Goal: Check status: Check status

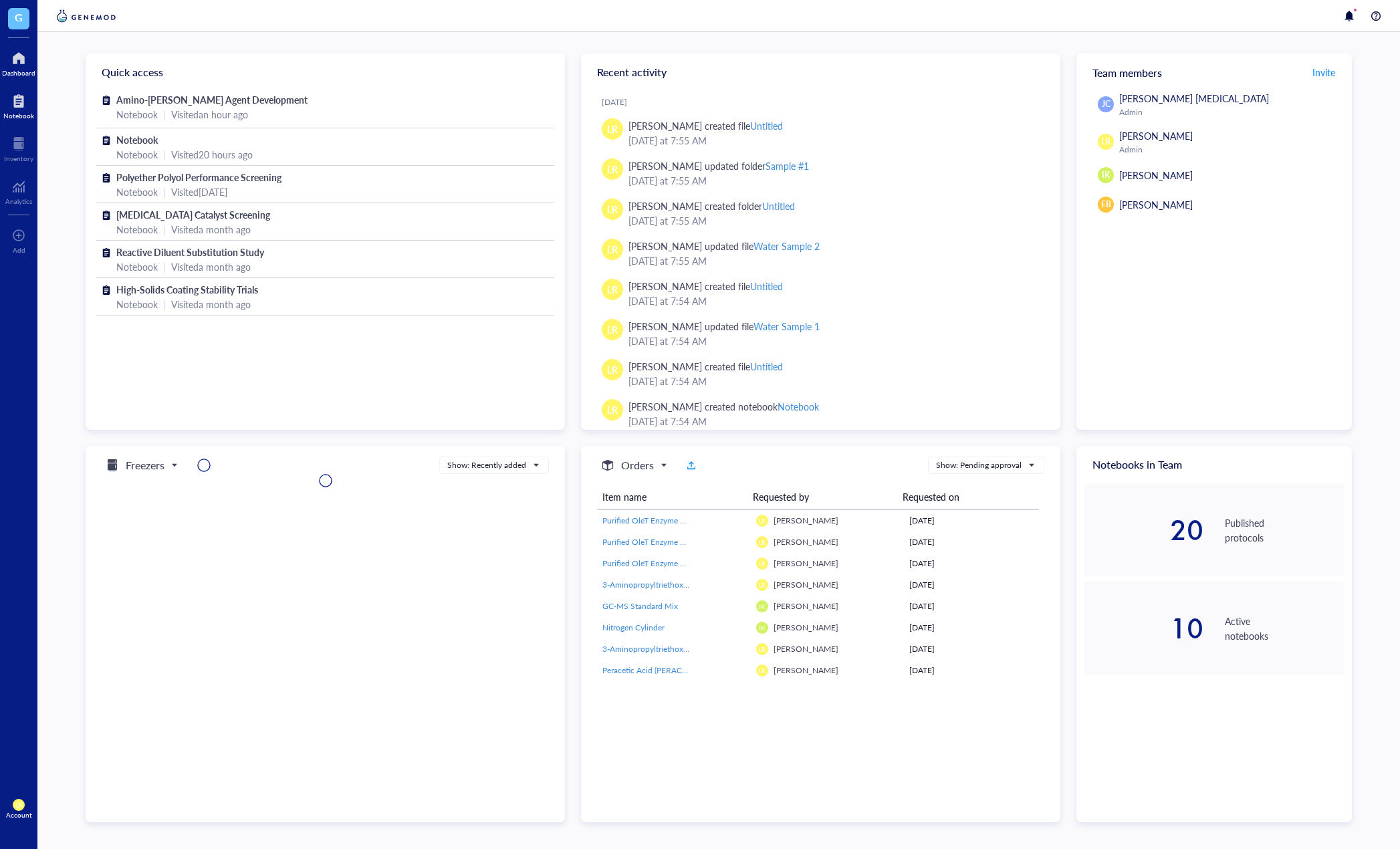
click at [15, 103] on div at bounding box center [19, 101] width 30 height 21
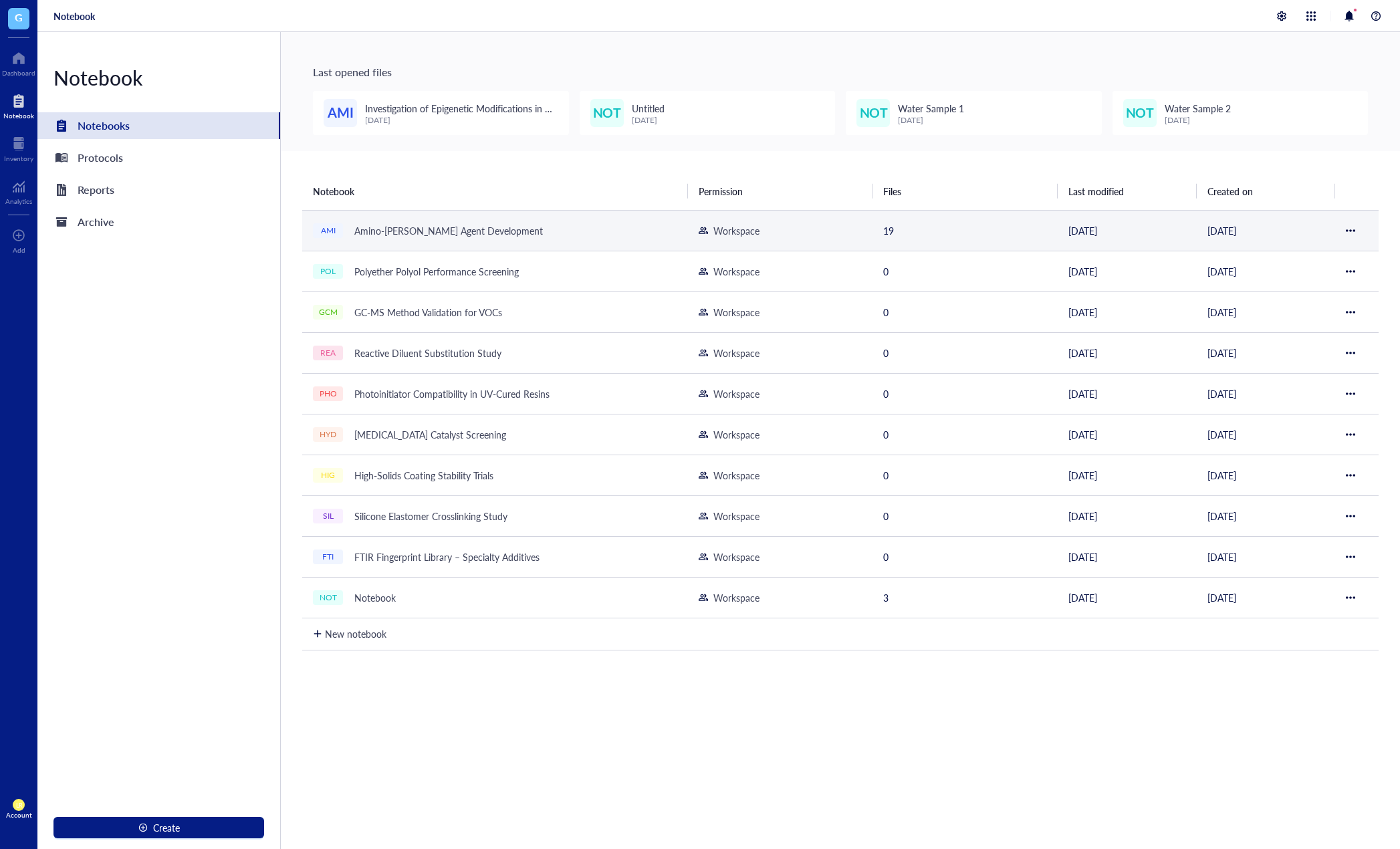
click at [468, 219] on td "AMI Amino-[PERSON_NAME] Agent Development" at bounding box center [495, 230] width 386 height 41
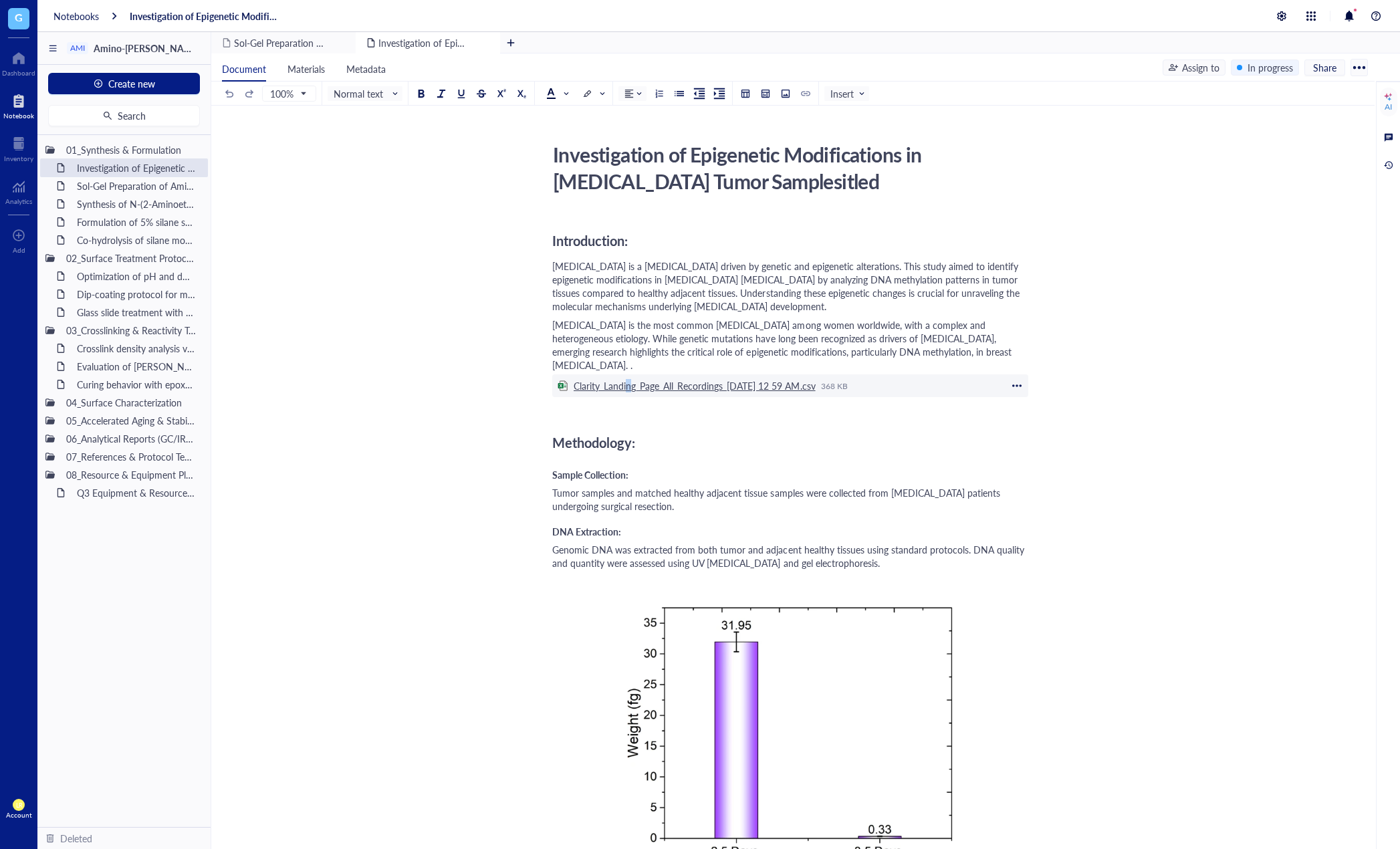
click at [630, 379] on div "Clarity_Landing_Page_All_Recordings_[DATE] 12 59 AM.csv" at bounding box center [695, 385] width 242 height 12
